Goal: Task Accomplishment & Management: Manage account settings

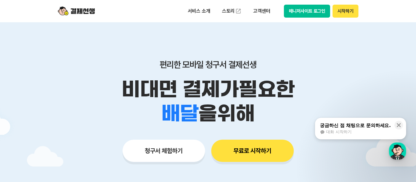
click at [267, 149] on button "무료로 시작하기" at bounding box center [252, 150] width 83 height 22
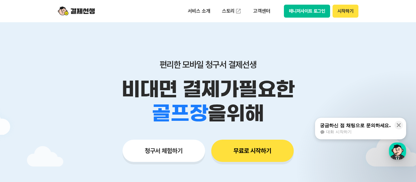
click at [349, 14] on button "시작하기" at bounding box center [346, 11] width 26 height 13
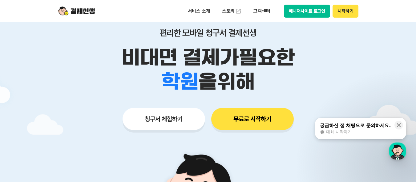
scroll to position [31, 0]
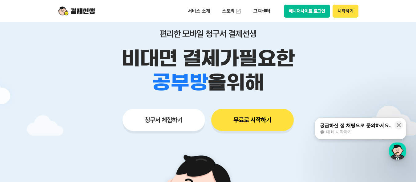
click at [315, 13] on button "매니저사이트 로그인" at bounding box center [307, 11] width 47 height 13
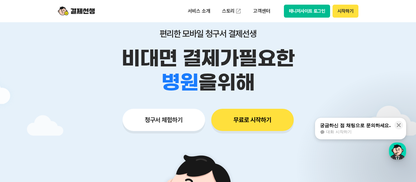
click at [335, 10] on button "시작하기" at bounding box center [346, 11] width 26 height 13
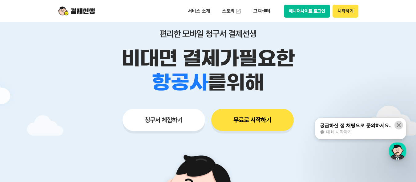
click at [401, 126] on icon at bounding box center [399, 125] width 6 height 6
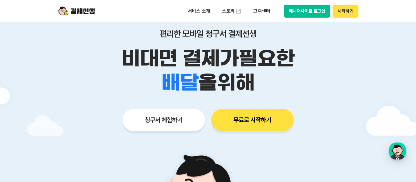
click at [263, 121] on button "무료로 시작하기" at bounding box center [252, 119] width 83 height 22
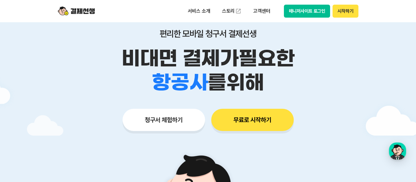
click at [305, 13] on button "매니저사이트 로그인" at bounding box center [307, 11] width 47 height 13
